Goal: Task Accomplishment & Management: Complete application form

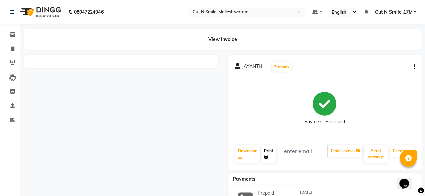
click at [267, 151] on link "Print" at bounding box center [268, 154] width 15 height 17
click at [266, 151] on link "Print" at bounding box center [268, 154] width 15 height 17
click at [266, 157] on icon at bounding box center [266, 157] width 4 height 4
click at [267, 157] on icon at bounding box center [266, 157] width 4 height 4
click at [14, 51] on icon at bounding box center [13, 48] width 4 height 5
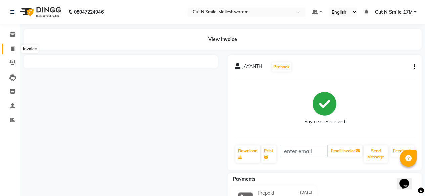
select select "service"
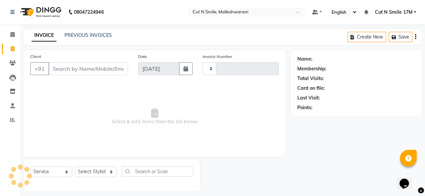
scroll to position [5, 0]
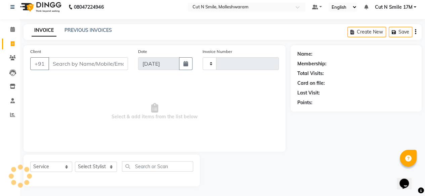
type input "193"
select select "7223"
click at [75, 32] on link "PREVIOUS INVOICES" at bounding box center [87, 30] width 47 height 6
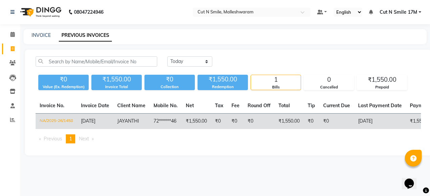
click at [89, 121] on span "[DATE]" at bounding box center [88, 121] width 14 height 6
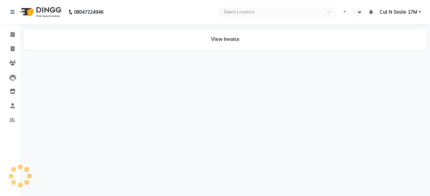
select select "en"
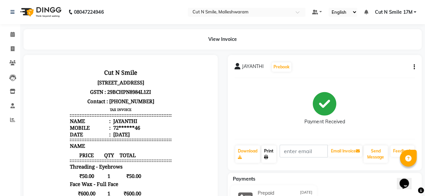
click at [262, 153] on link "Print" at bounding box center [268, 154] width 15 height 17
click at [14, 49] on icon at bounding box center [13, 48] width 4 height 5
select select "service"
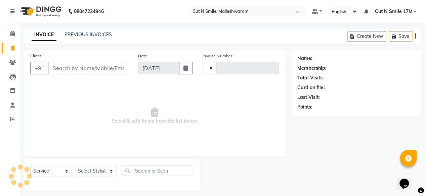
type input "193"
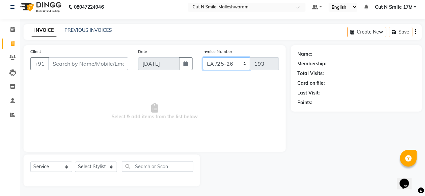
click at [228, 61] on select "NW/25-26 SW/2025-26 NA/2025-26 VN/25-26 LA /25-26" at bounding box center [226, 63] width 48 height 13
select select "7225"
click at [202, 57] on select "NW/25-26 SW/2025-26 NA/2025-26 VN/25-26 LA /25-26" at bounding box center [226, 63] width 48 height 13
type input "1459"
